Goal: Information Seeking & Learning: Learn about a topic

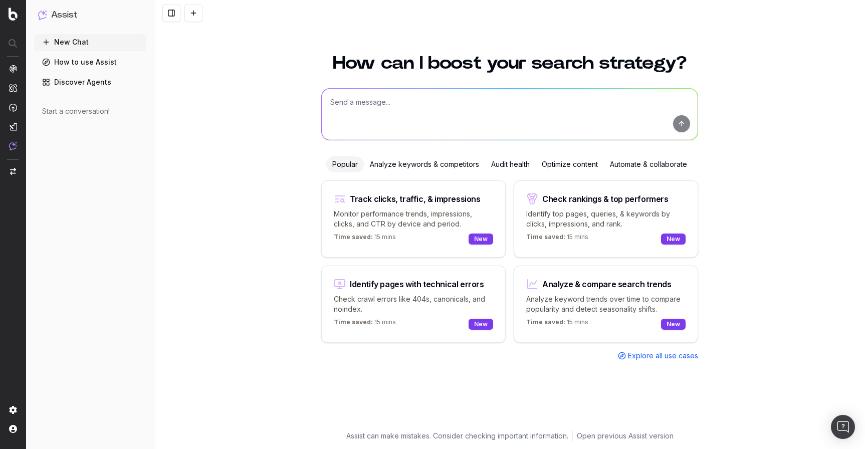
click at [393, 112] on textarea at bounding box center [510, 114] width 376 height 51
click at [445, 100] on textarea "What is the reason organic traffic has gone up significantly" at bounding box center [510, 114] width 376 height 51
click at [624, 96] on textarea "What is the reason organic traffic for "www.taeget.com" has gone up significant…" at bounding box center [510, 114] width 376 height 51
click at [623, 100] on textarea "What is the reason organic traffic for "www.taeget.com" has gone up significant…" at bounding box center [510, 114] width 376 height 51
type textarea "What is the reason organic traffic for "www.taeget.com" has gone up significant…"
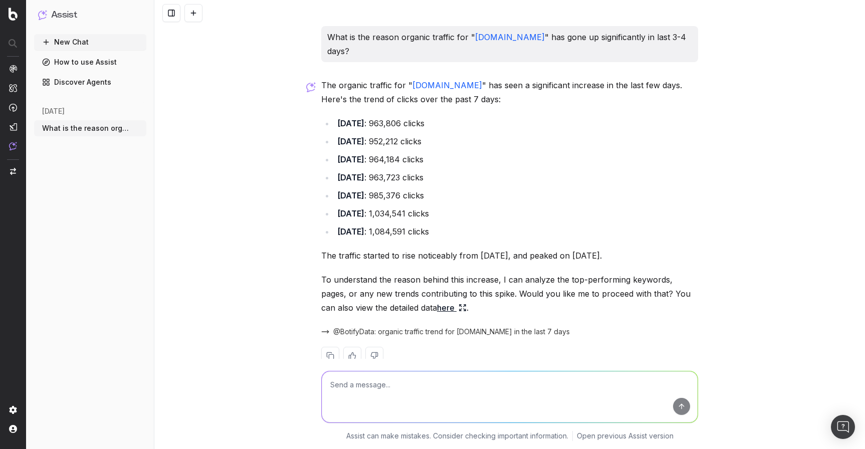
scroll to position [22, 0]
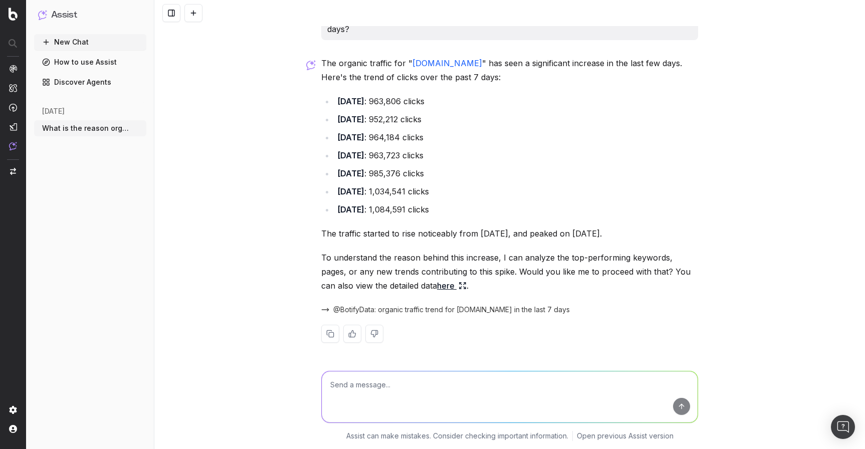
click at [444, 310] on span "@BotifyData: organic traffic trend for www.target.com in the last 7 days" at bounding box center [451, 310] width 237 height 10
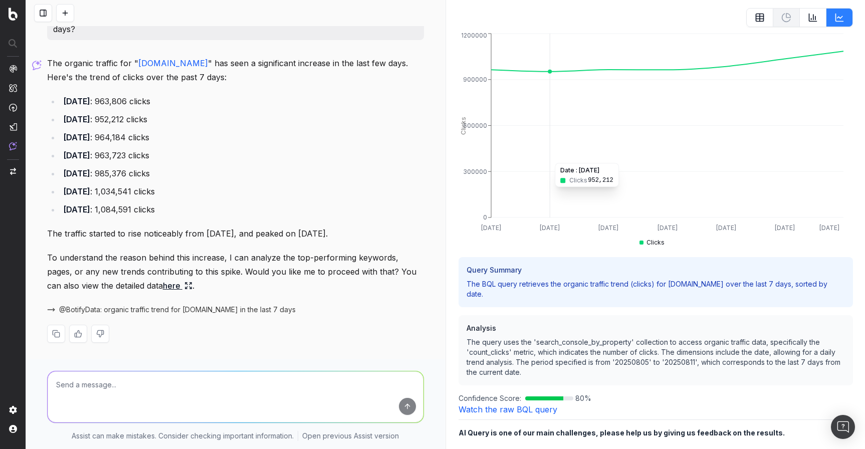
scroll to position [59, 0]
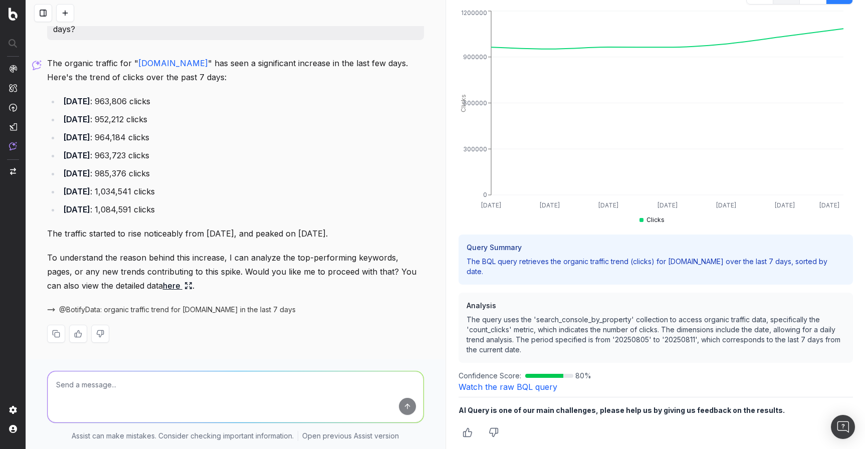
click at [516, 385] on link "Watch the raw BQL query" at bounding box center [508, 387] width 99 height 10
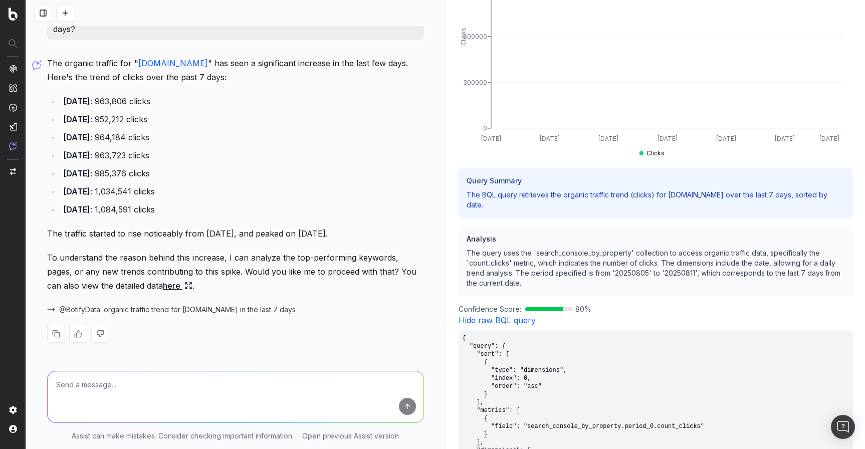
scroll to position [0, 0]
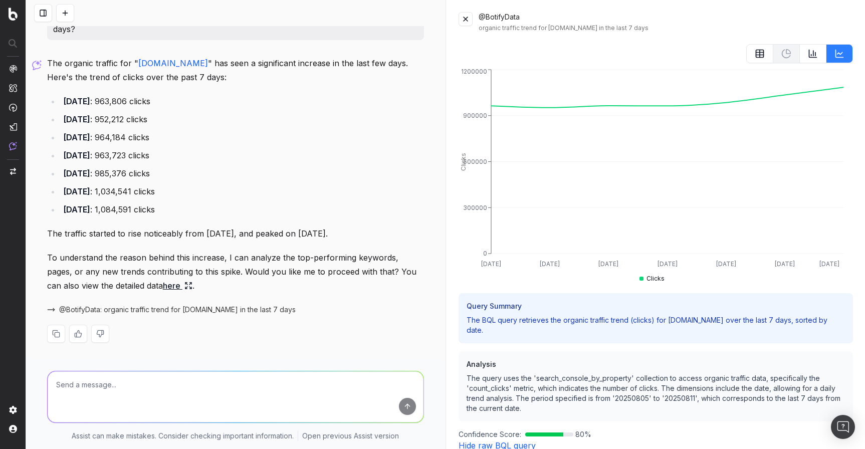
click at [468, 22] on button at bounding box center [466, 19] width 14 height 14
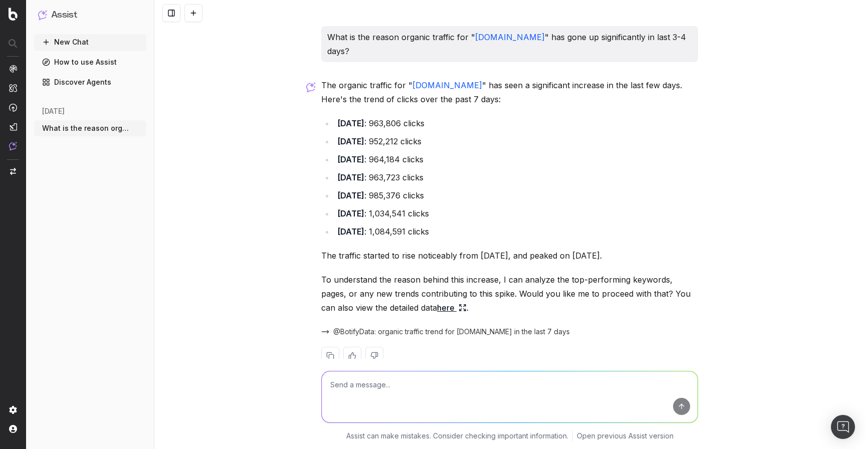
click at [437, 388] on textarea at bounding box center [510, 396] width 376 height 51
type textarea "yes"
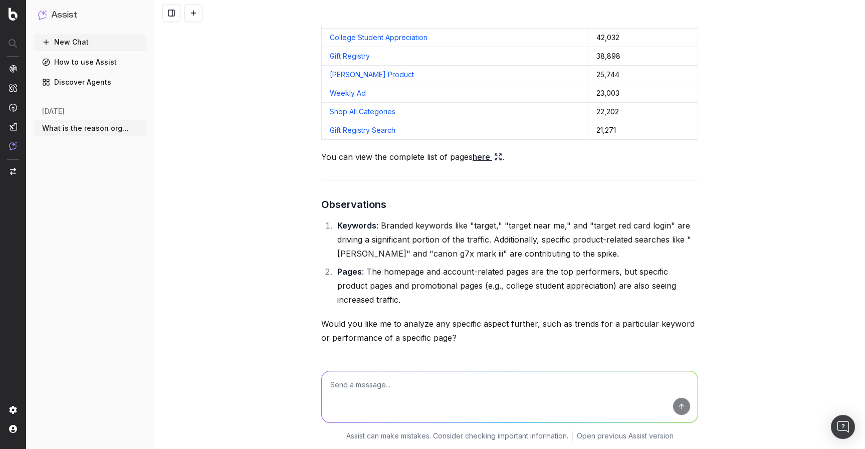
scroll to position [899, 0]
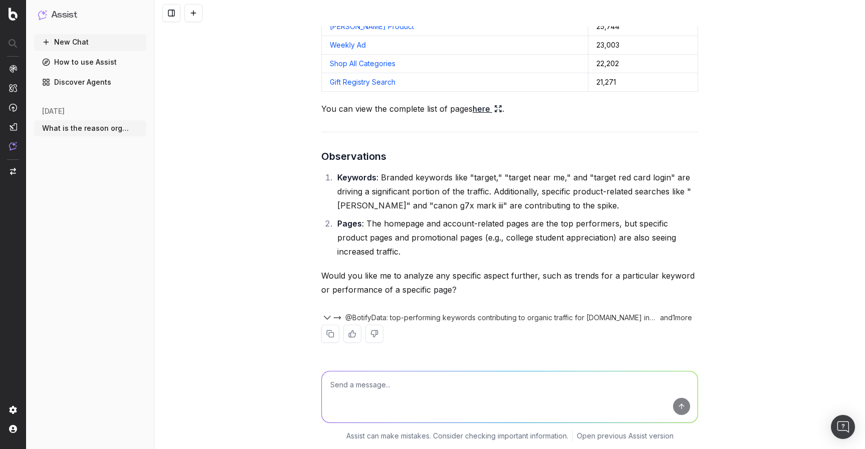
click at [386, 389] on textarea at bounding box center [510, 396] width 376 height 51
type textarea "how much is the increase from branded keywords?"
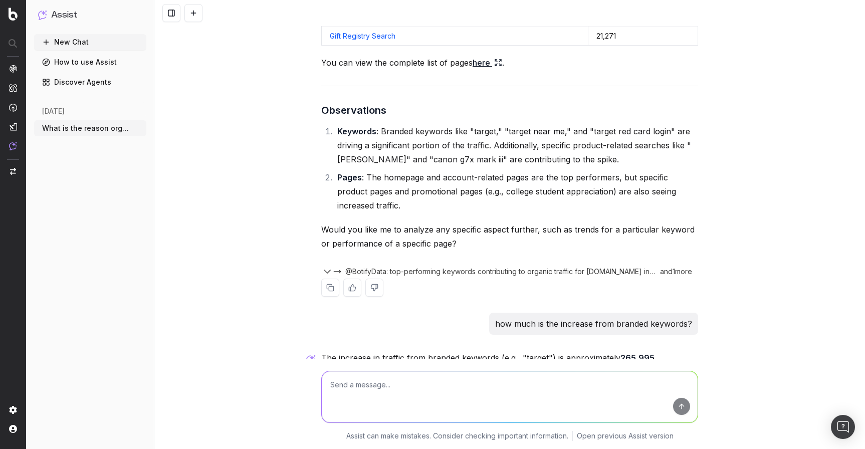
scroll to position [1042, 0]
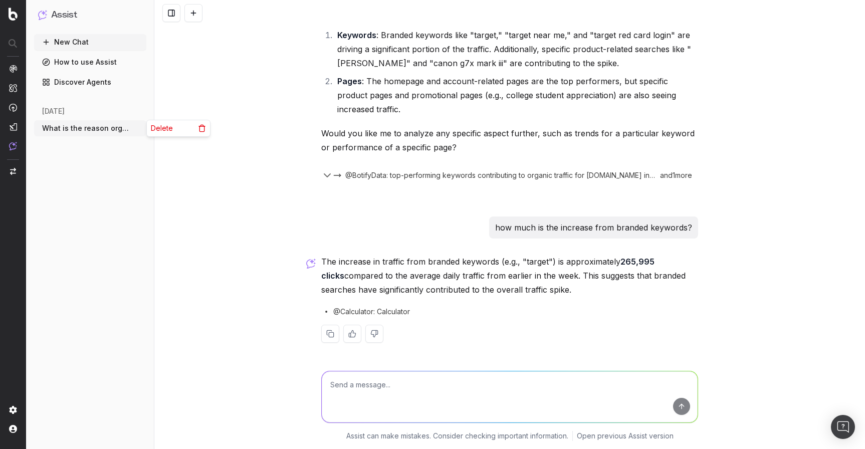
click at [141, 128] on icon "button" at bounding box center [139, 128] width 8 height 8
click at [226, 85] on div "What is the reason organic traffic for " www.taeget.com " has gone up significa…" at bounding box center [509, 224] width 711 height 449
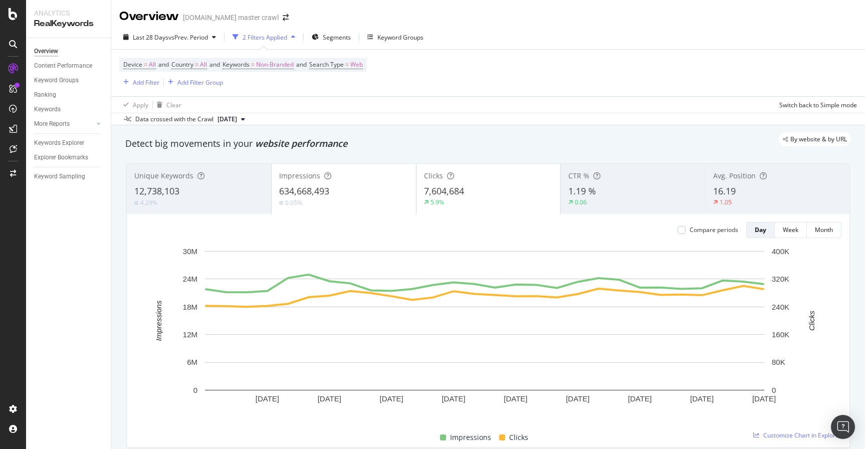
click at [443, 191] on span "7,604,684" at bounding box center [444, 191] width 40 height 12
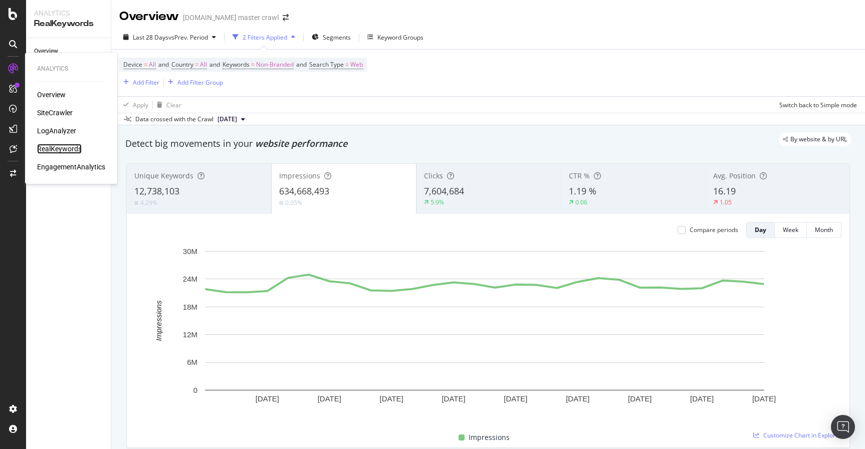
click at [73, 146] on div "RealKeywords" at bounding box center [59, 149] width 45 height 10
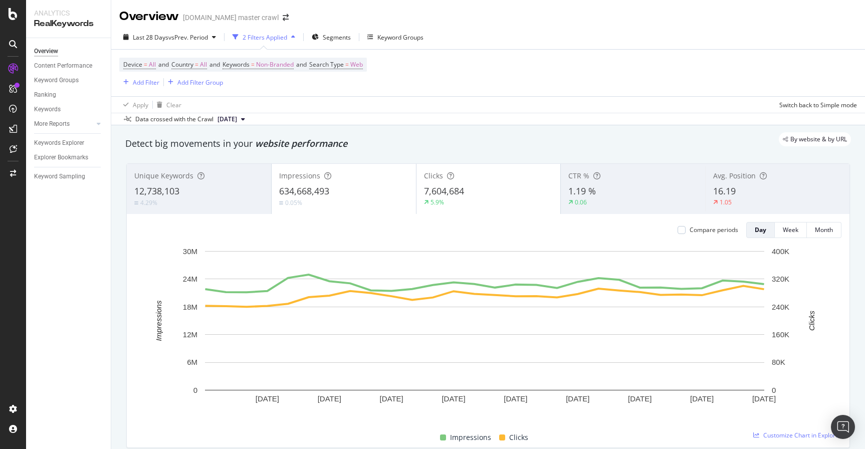
click at [458, 197] on span "7,604,684" at bounding box center [444, 191] width 40 height 12
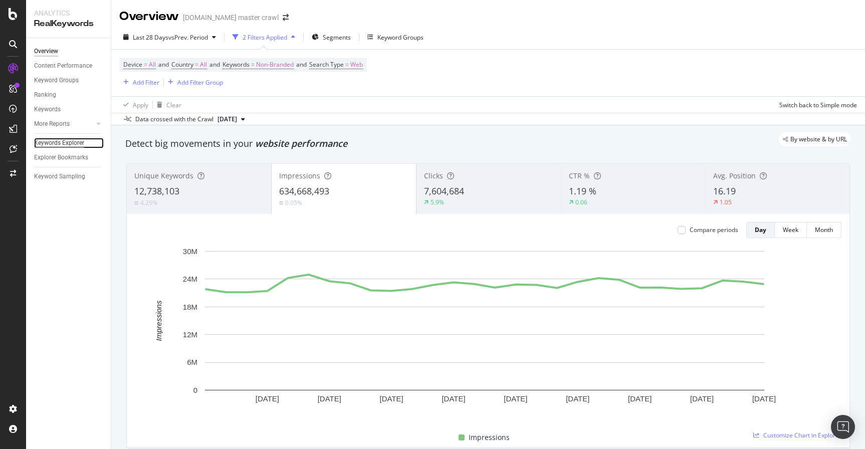
click at [64, 145] on div "Keywords Explorer" at bounding box center [59, 143] width 50 height 11
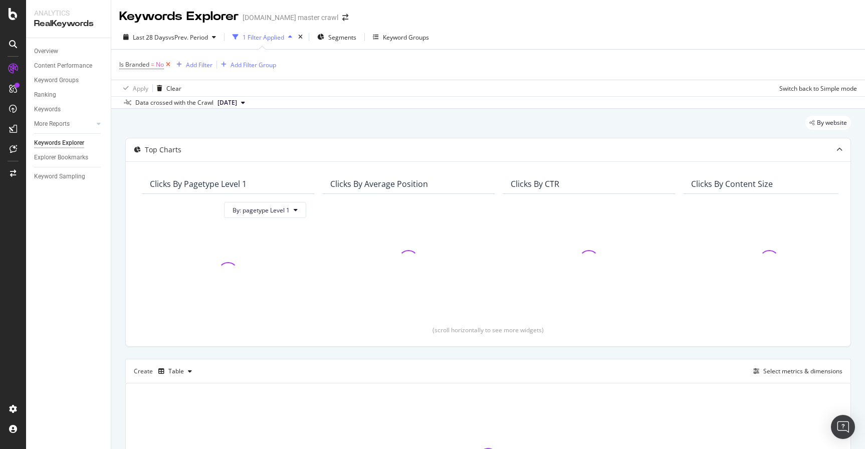
click at [171, 66] on icon at bounding box center [168, 65] width 9 height 10
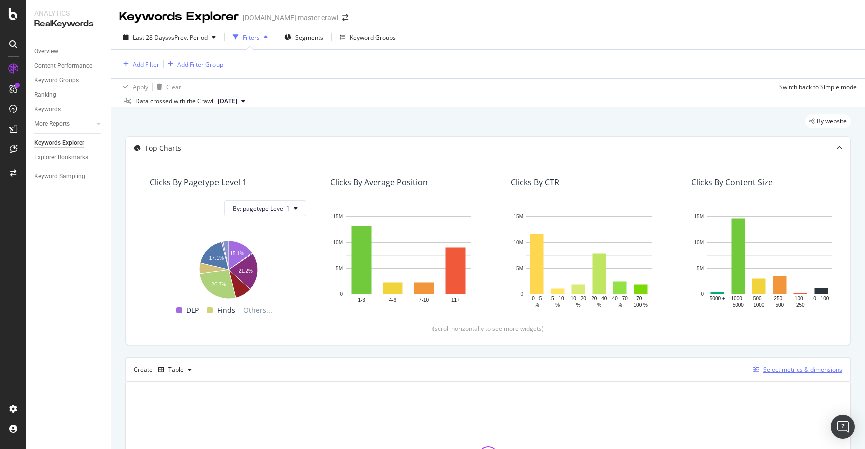
click at [792, 373] on div "Select metrics & dimensions" at bounding box center [803, 369] width 79 height 9
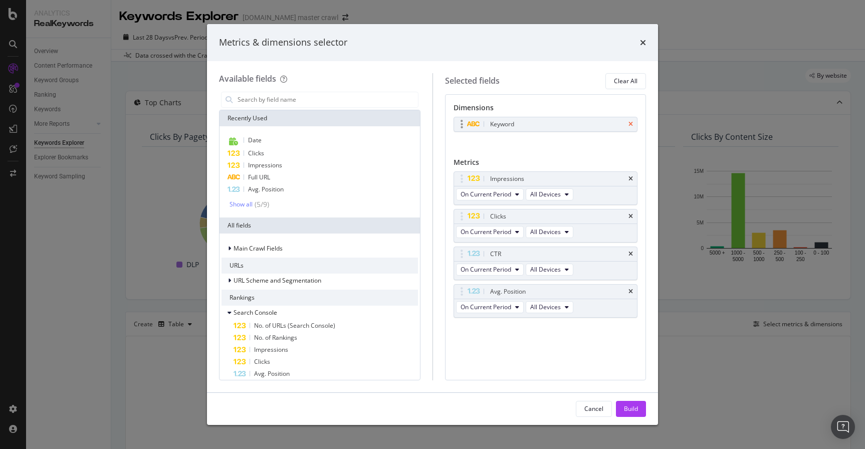
click at [629, 123] on icon "times" at bounding box center [631, 124] width 5 height 6
click at [534, 124] on div "No Dimension Selected" at bounding box center [545, 125] width 78 height 10
click at [291, 100] on input "modal" at bounding box center [327, 99] width 181 height 15
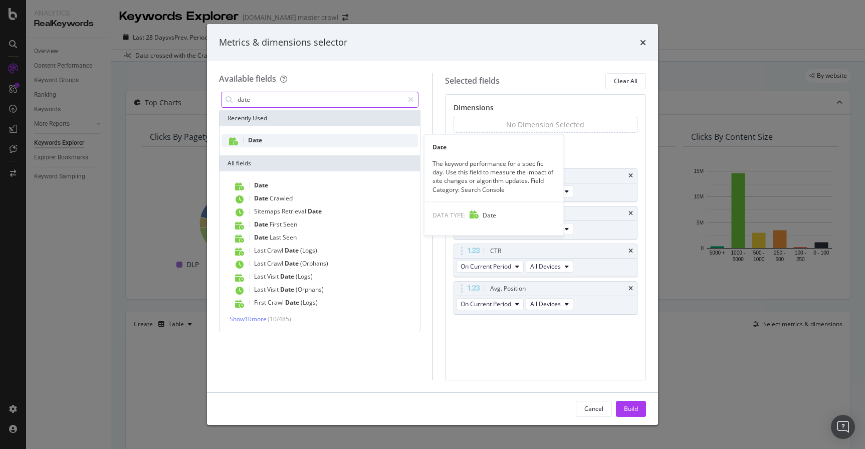
type input "date"
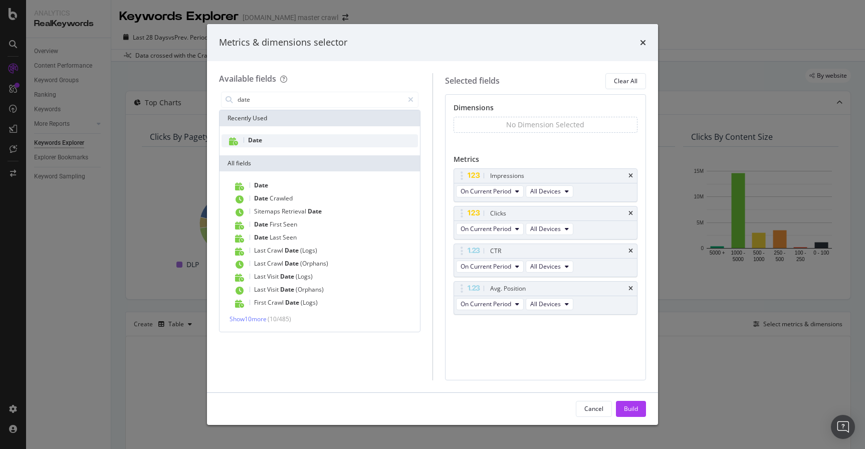
click at [265, 139] on div "Date" at bounding box center [320, 140] width 197 height 13
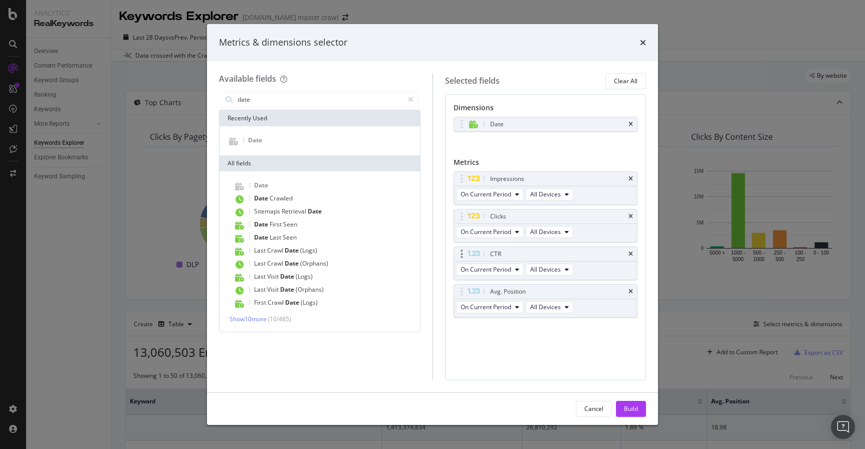
click at [634, 255] on div "CTR" at bounding box center [545, 254] width 183 height 14
click at [631, 291] on icon "times" at bounding box center [631, 292] width 5 height 6
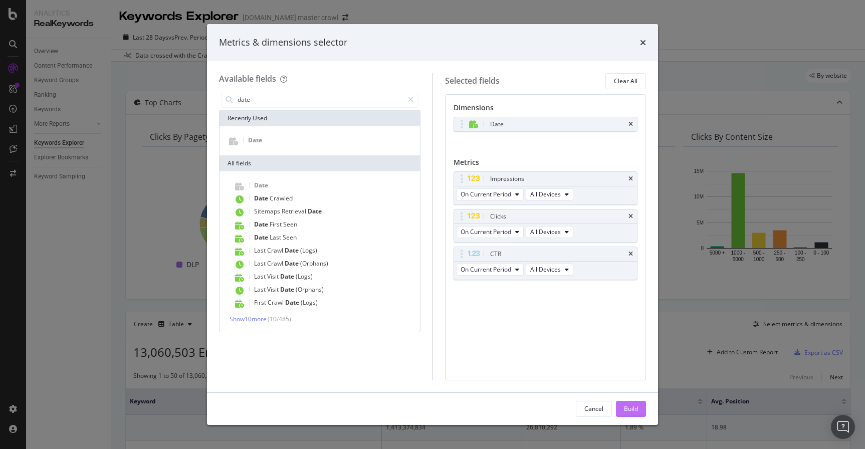
click at [626, 406] on div "Build" at bounding box center [631, 409] width 14 height 9
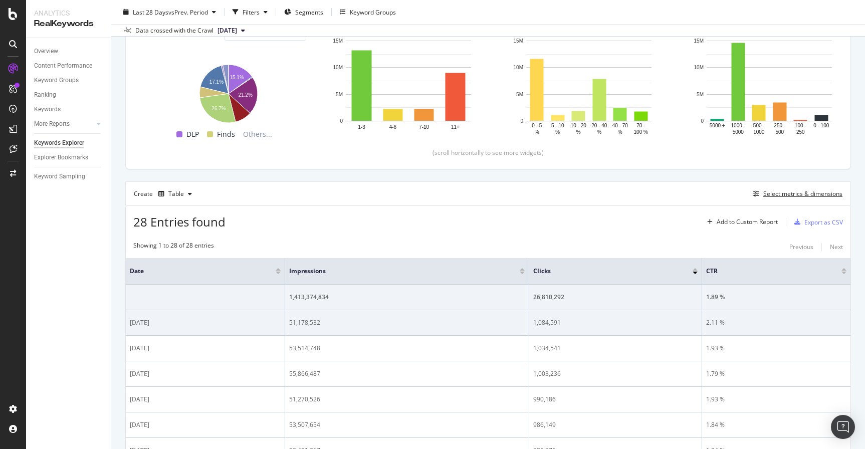
scroll to position [141, 0]
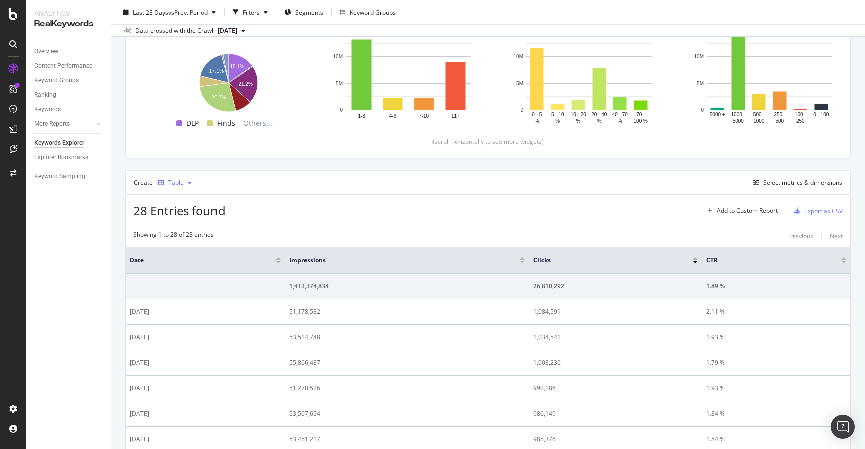
click at [190, 187] on div "Table" at bounding box center [175, 182] width 42 height 15
click at [186, 218] on div "Trend" at bounding box center [186, 216] width 17 height 9
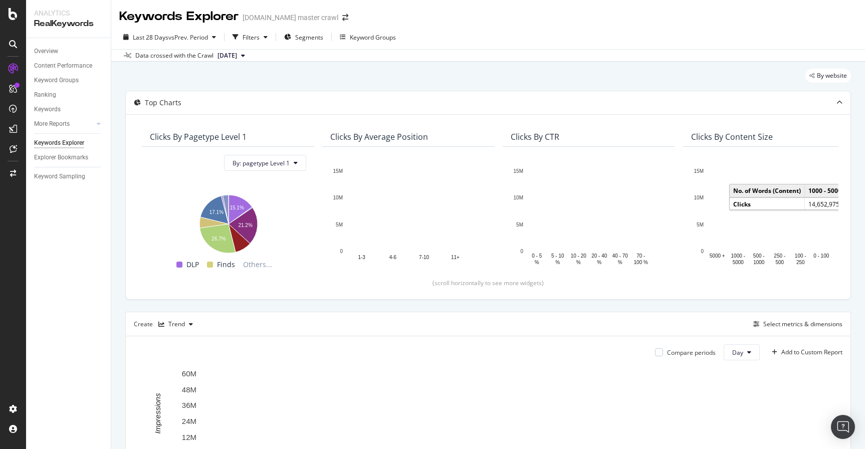
scroll to position [103, 0]
